Goal: Find specific page/section: Find specific page/section

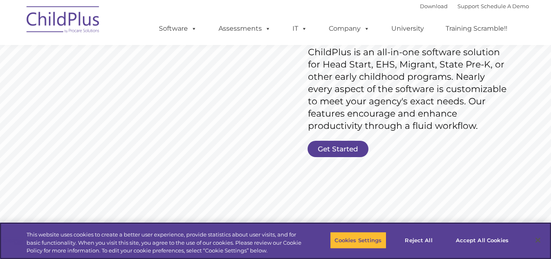
scroll to position [146, 0]
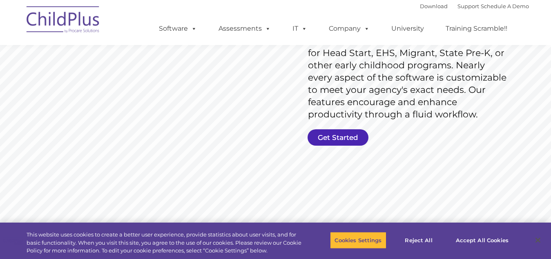
click at [330, 135] on link "Get Started" at bounding box center [338, 137] width 61 height 16
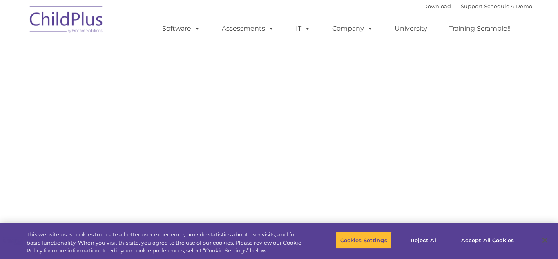
type input ""
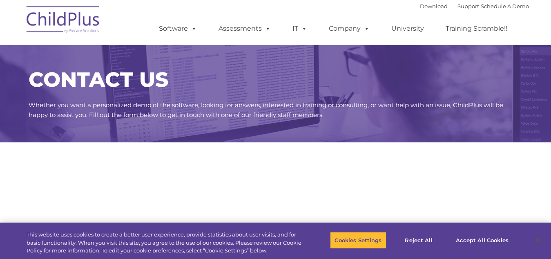
select select "MEDIUM"
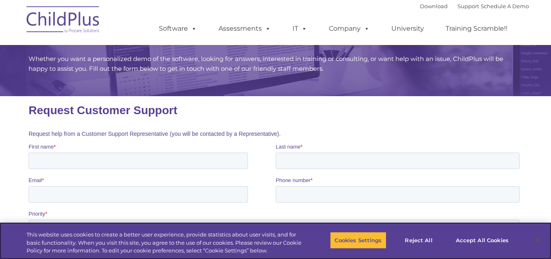
scroll to position [40, 0]
